Goal: Information Seeking & Learning: Learn about a topic

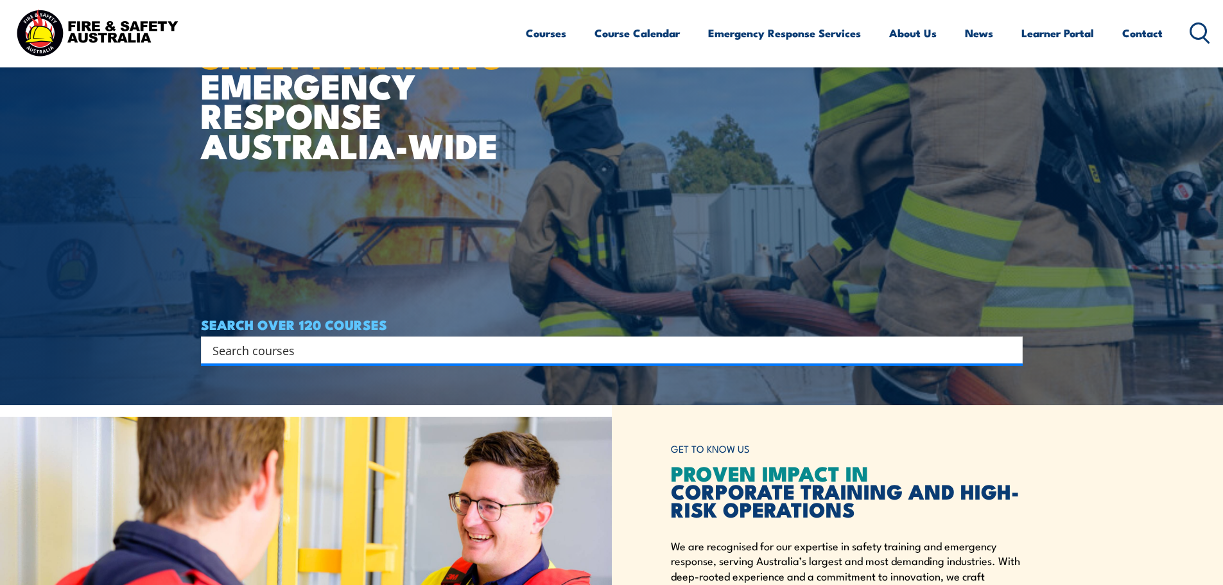
scroll to position [193, 0]
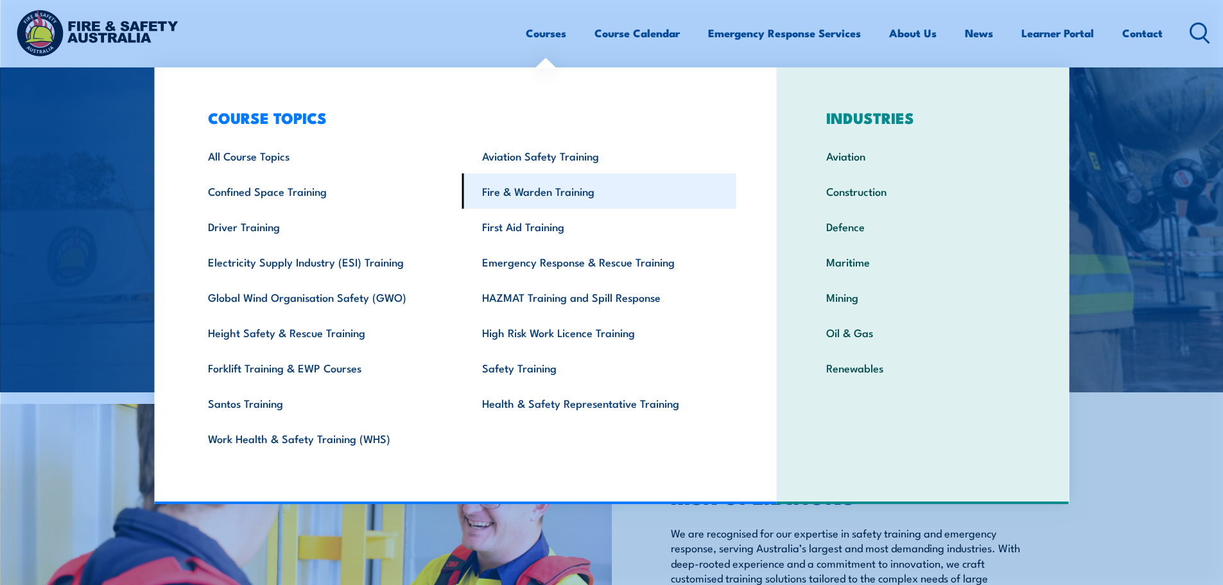
click at [540, 197] on link "Fire & Warden Training" at bounding box center [599, 190] width 274 height 35
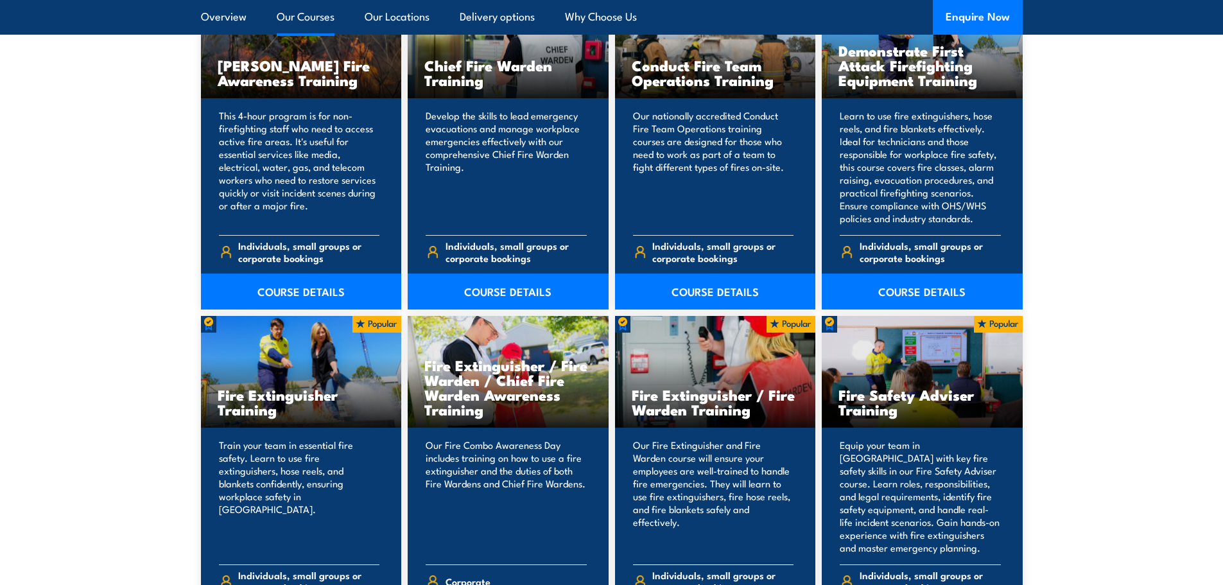
scroll to position [1028, 0]
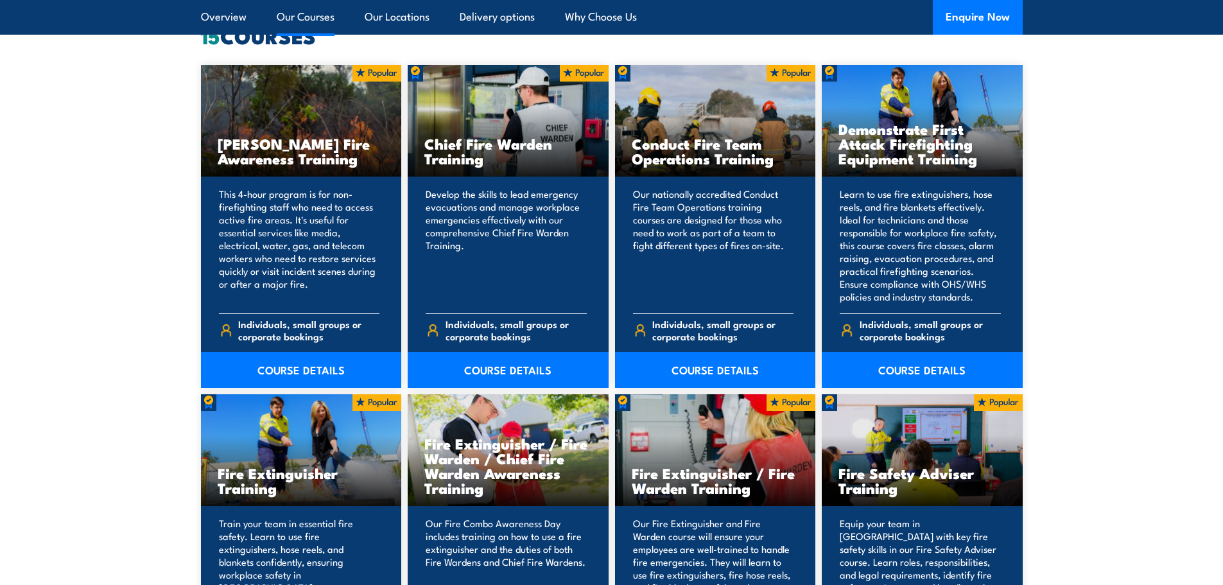
click at [674, 477] on h3 "Fire Extinguisher / Fire Warden Training" at bounding box center [716, 481] width 168 height 30
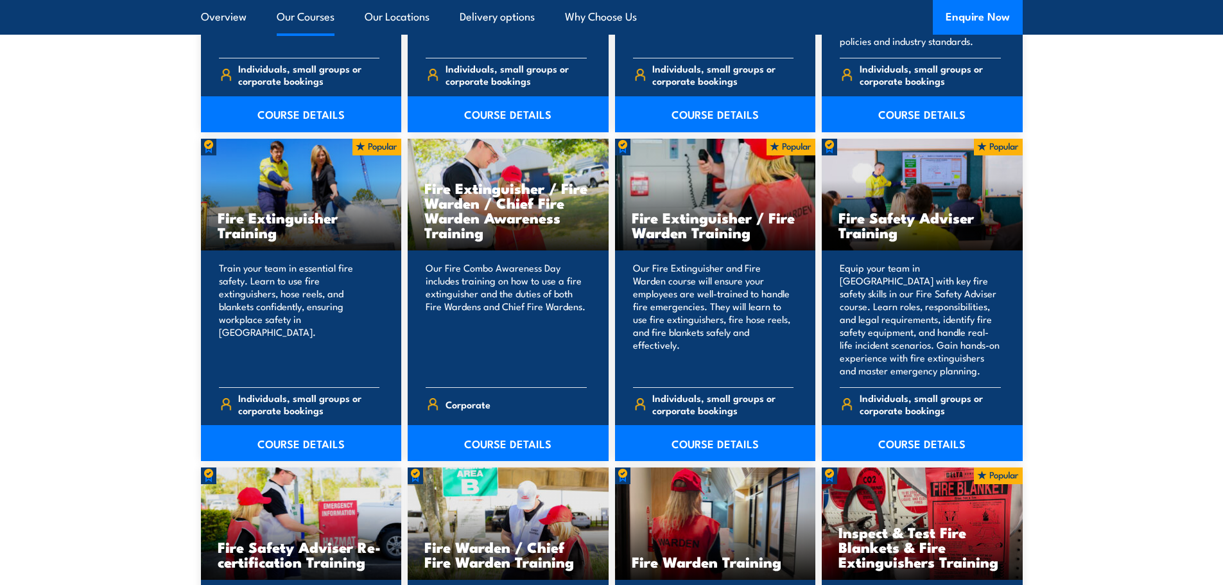
scroll to position [1284, 0]
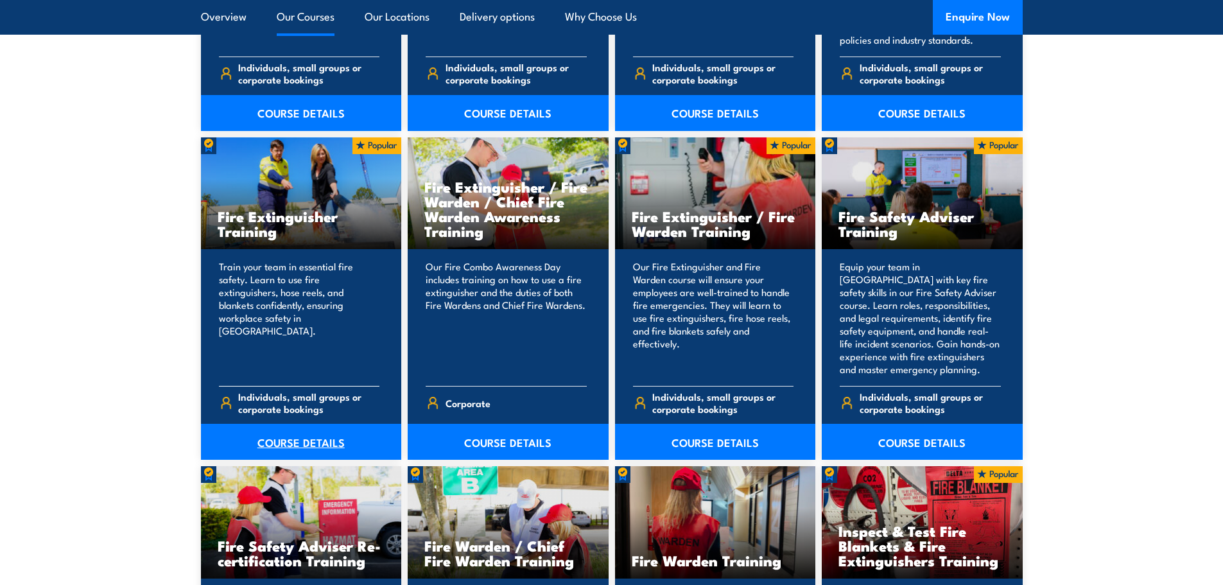
click at [307, 436] on link "COURSE DETAILS" at bounding box center [301, 442] width 201 height 36
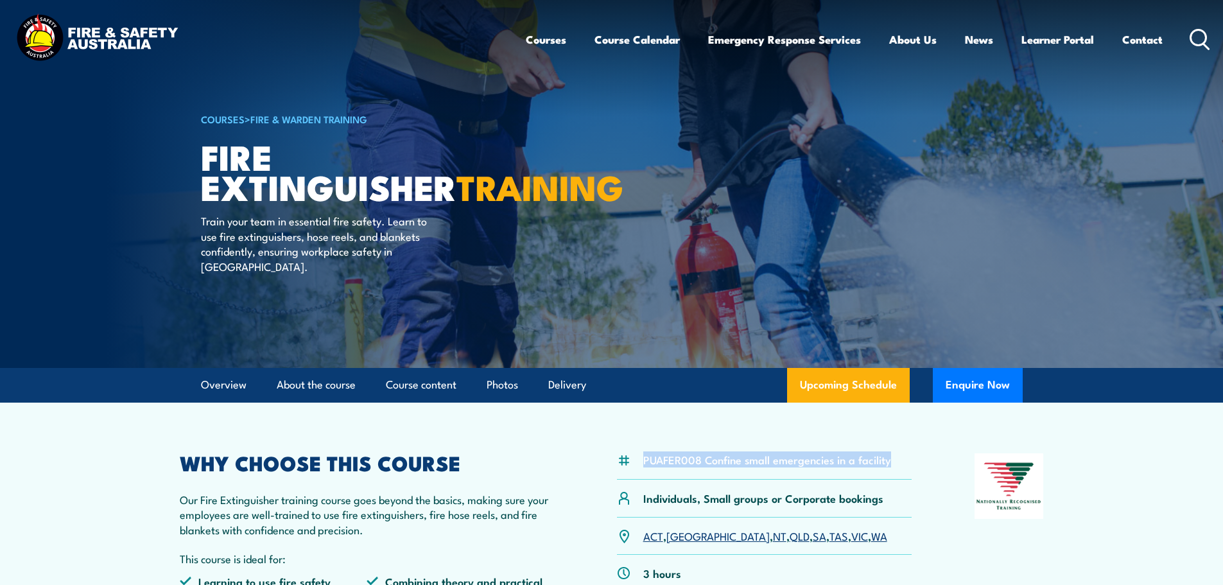
drag, startPoint x: 644, startPoint y: 455, endPoint x: 896, endPoint y: 448, distance: 252.5
copy li "PUAFER008 Confine small emergencies in a facility"
